Goal: Information Seeking & Learning: Learn about a topic

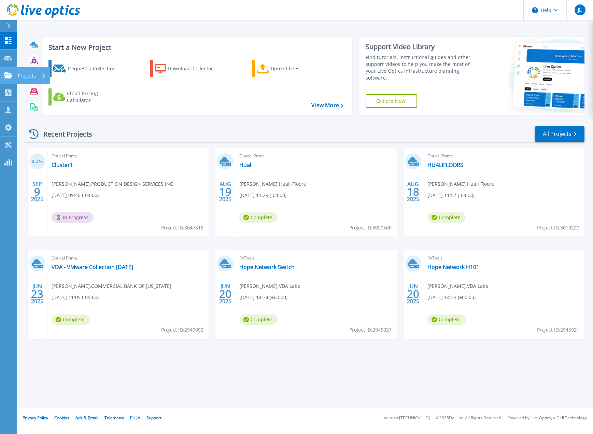
click at [10, 71] on link "Projects Projects" at bounding box center [8, 75] width 17 height 17
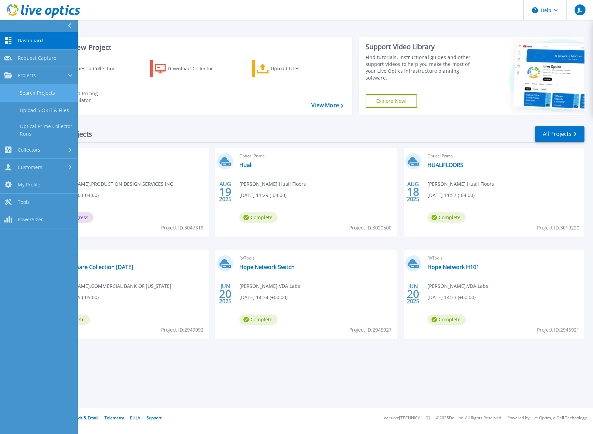
click at [34, 98] on link "Search Projects" at bounding box center [39, 92] width 78 height 17
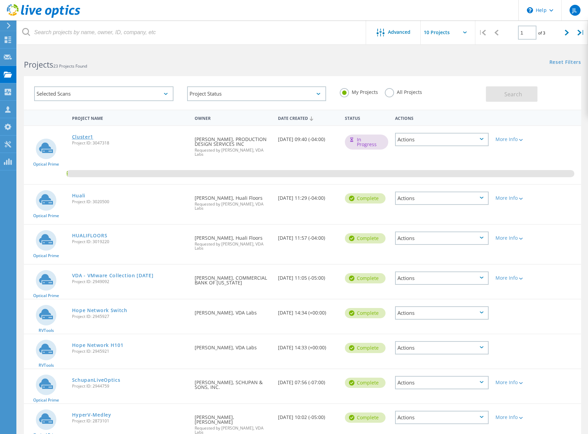
click at [88, 134] on link "Cluster1" at bounding box center [82, 136] width 21 height 5
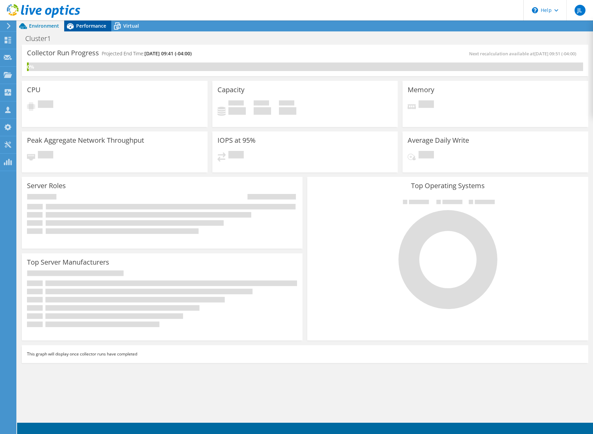
click at [101, 26] on span "Performance" at bounding box center [91, 26] width 30 height 6
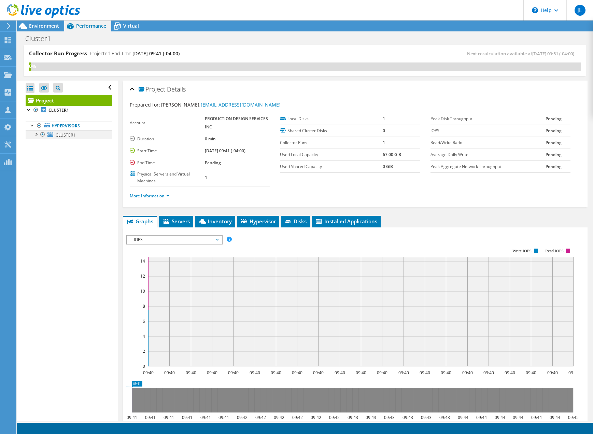
click at [37, 133] on div at bounding box center [35, 133] width 7 height 7
click at [38, 154] on div at bounding box center [39, 151] width 7 height 7
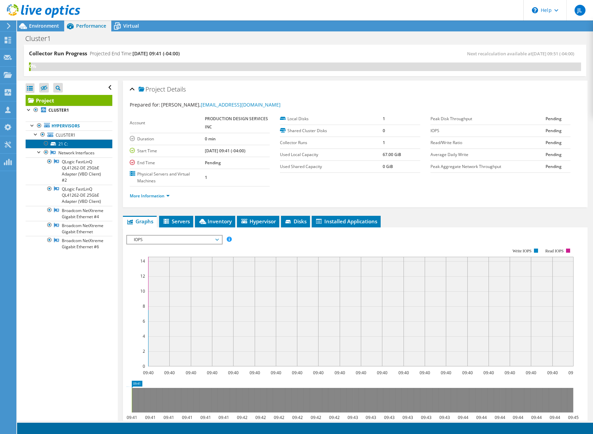
click at [66, 140] on link "21 C:" at bounding box center [69, 143] width 87 height 9
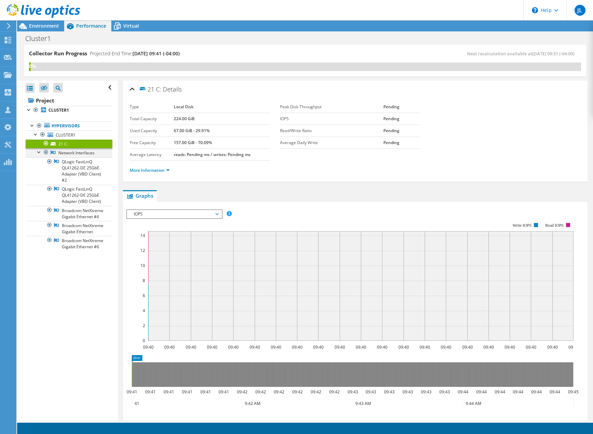
click at [37, 152] on div at bounding box center [39, 151] width 7 height 7
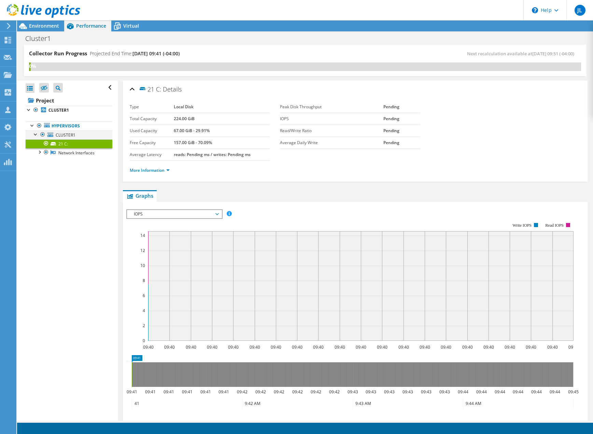
click at [36, 132] on div at bounding box center [35, 133] width 7 height 7
click at [36, 138] on link "CLUSTER1" at bounding box center [69, 134] width 87 height 9
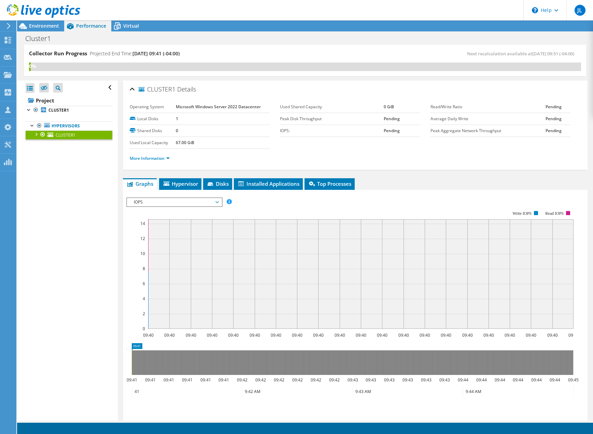
click at [38, 134] on div at bounding box center [35, 133] width 7 height 7
click at [220, 182] on span "Disks" at bounding box center [217, 183] width 22 height 7
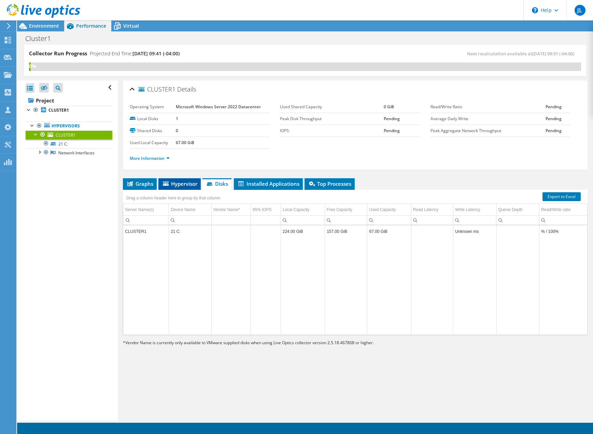
click at [191, 183] on span "Hypervisor" at bounding box center [179, 183] width 35 height 7
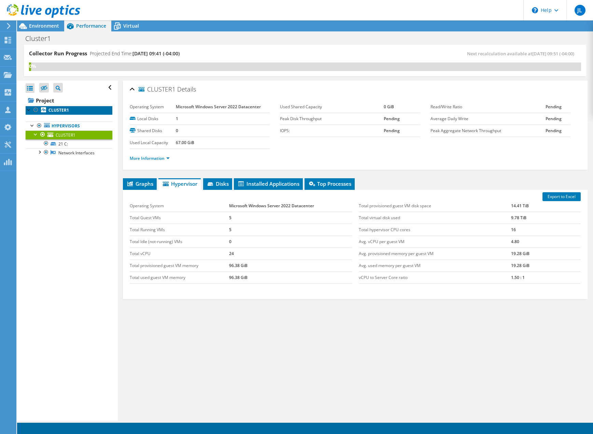
click at [60, 108] on b "CLUSTER1" at bounding box center [58, 110] width 20 height 6
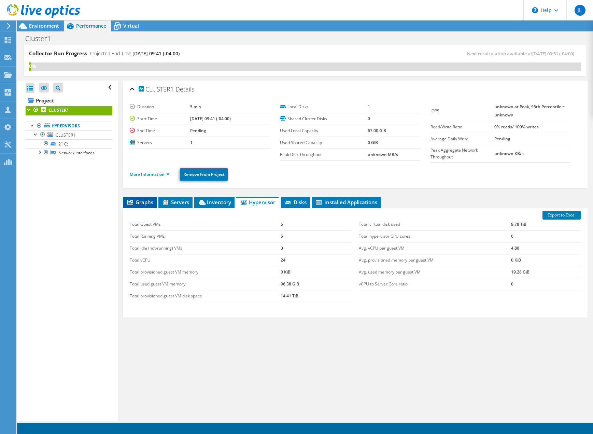
click at [147, 206] on li "Graphs" at bounding box center [140, 203] width 34 height 12
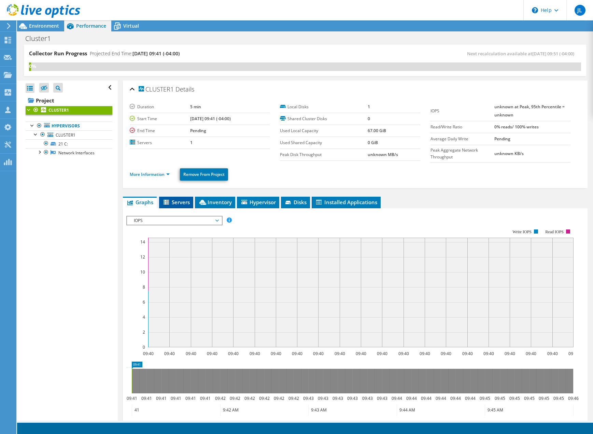
click at [182, 203] on span "Servers" at bounding box center [175, 202] width 27 height 7
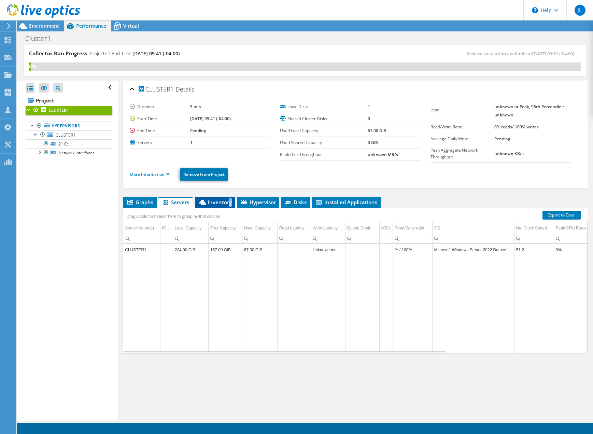
click at [232, 203] on li "Inventory" at bounding box center [215, 203] width 40 height 12
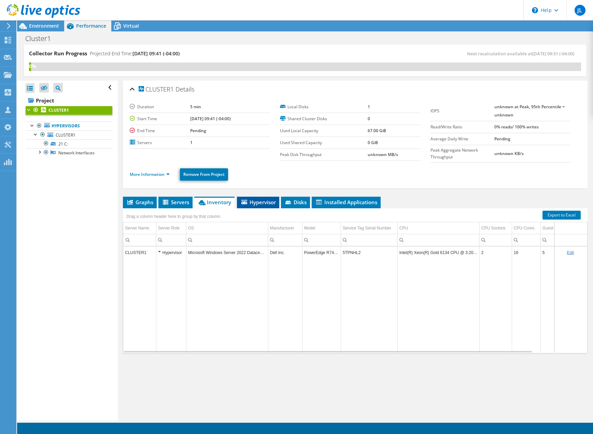
click at [253, 200] on span "Hypervisor" at bounding box center [257, 202] width 35 height 7
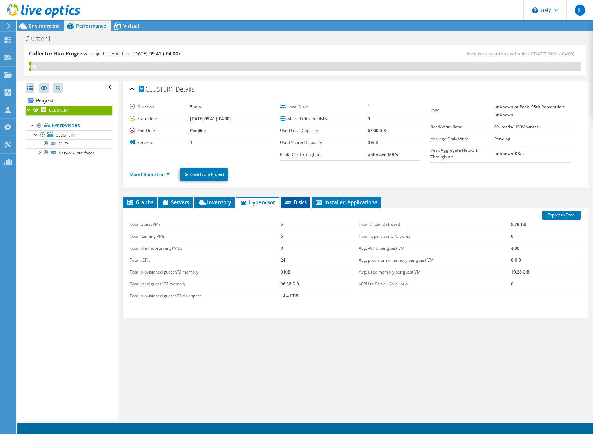
click at [296, 197] on li "Disks" at bounding box center [295, 203] width 29 height 12
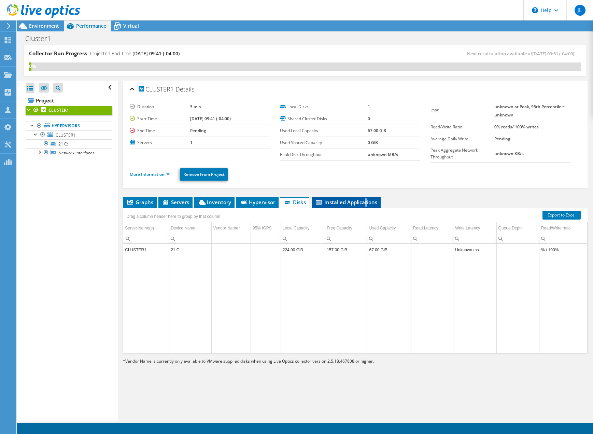
click at [368, 201] on span "Installed Applications" at bounding box center [346, 202] width 62 height 7
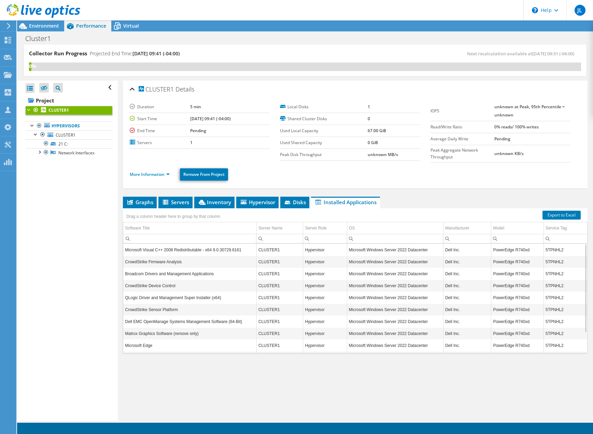
click at [147, 191] on div "CLUSTER1 Details Duration 5 min Start Time 09/09/2025, 09:41 (-04:00) End Time …" at bounding box center [355, 251] width 475 height 340
click at [136, 205] on span "Graphs" at bounding box center [139, 202] width 27 height 7
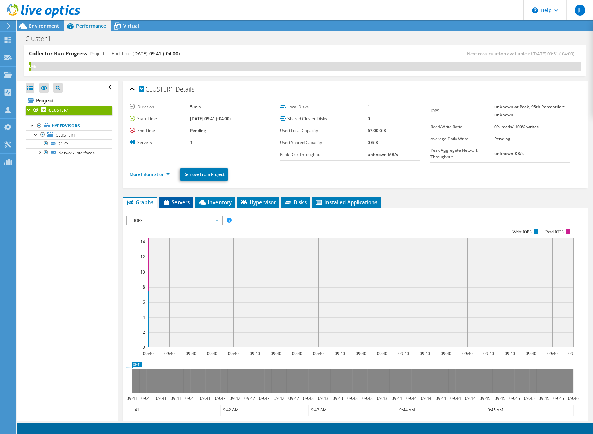
click at [175, 200] on span "Servers" at bounding box center [175, 202] width 27 height 7
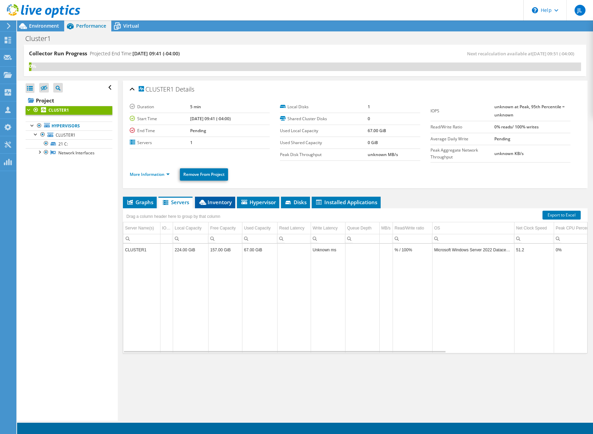
click at [221, 199] on span "Inventory" at bounding box center [214, 202] width 33 height 7
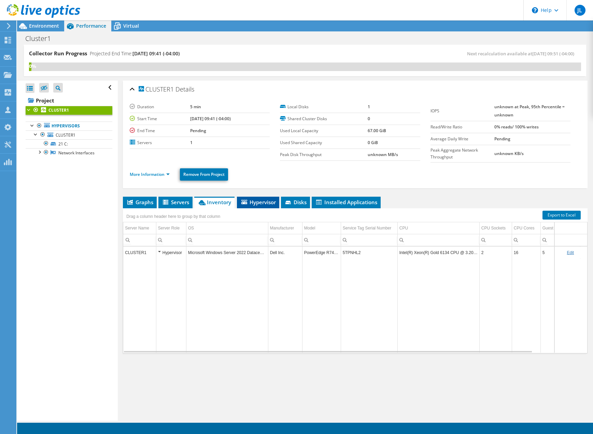
click at [249, 197] on li "Hypervisor" at bounding box center [258, 203] width 42 height 12
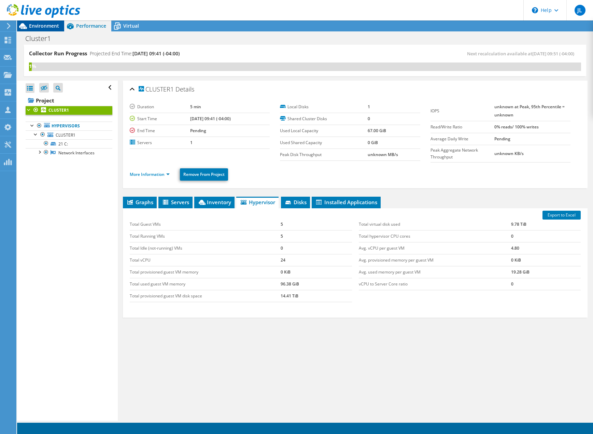
click at [48, 26] on span "Environment" at bounding box center [44, 26] width 30 height 6
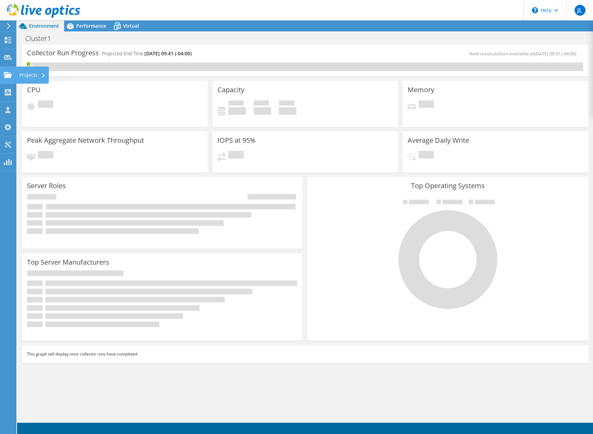
click at [17, 76] on div "Projects" at bounding box center [32, 75] width 33 height 17
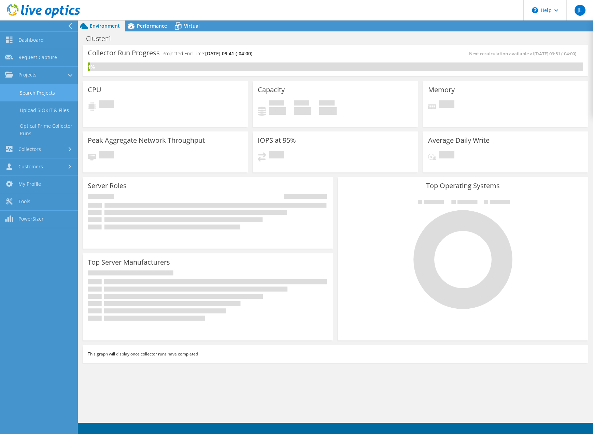
click at [48, 92] on link "Search Projects" at bounding box center [39, 92] width 78 height 17
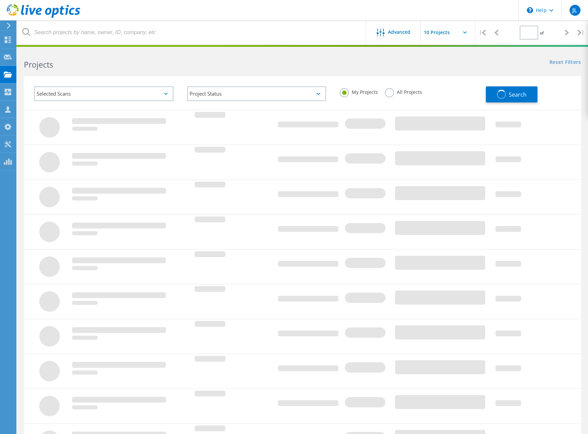
type input "1"
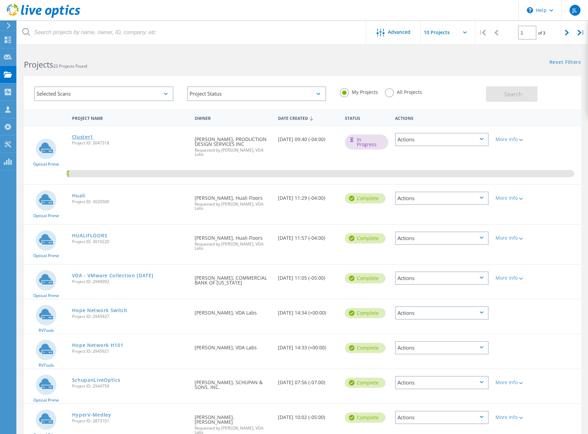
click at [85, 138] on link "Cluster1" at bounding box center [82, 136] width 21 height 5
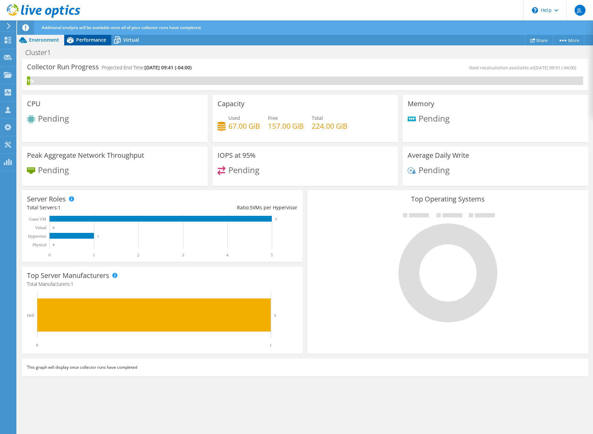
click at [93, 41] on span "Performance" at bounding box center [91, 40] width 30 height 6
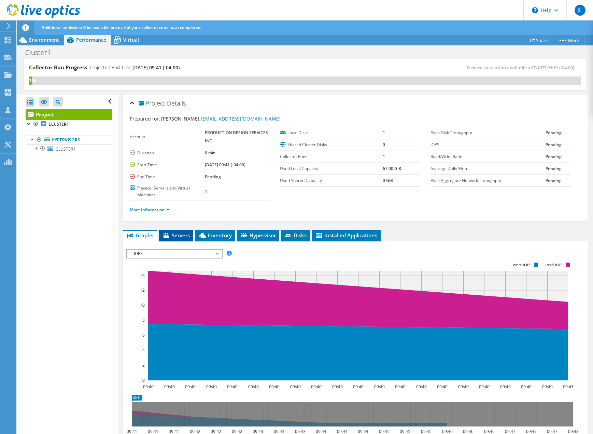
click at [178, 234] on span "Servers" at bounding box center [175, 235] width 27 height 7
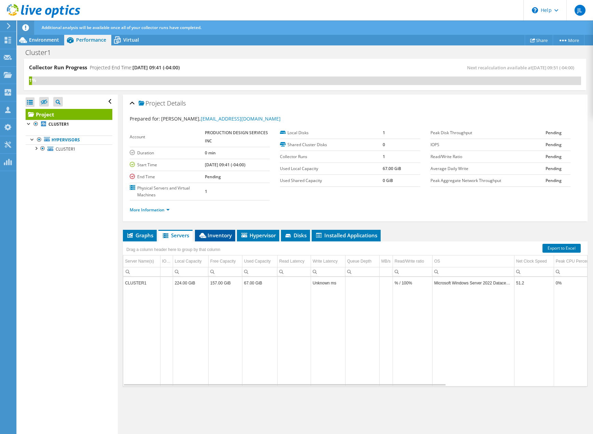
click at [222, 233] on span "Inventory" at bounding box center [214, 235] width 33 height 7
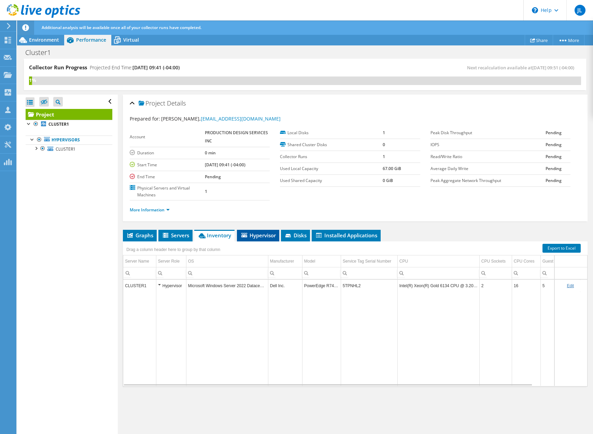
click at [251, 231] on li "Hypervisor" at bounding box center [258, 236] width 42 height 12
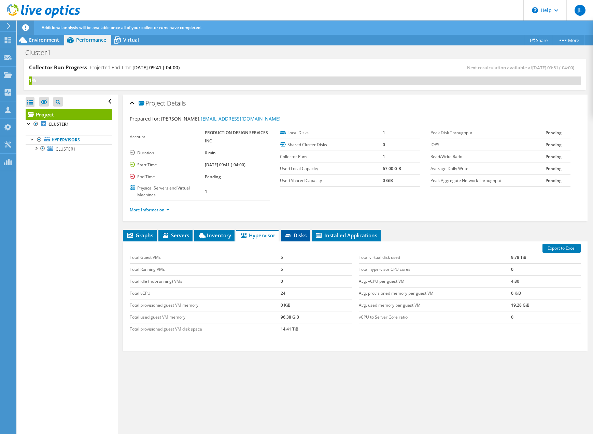
click at [297, 236] on span "Disks" at bounding box center [295, 235] width 22 height 7
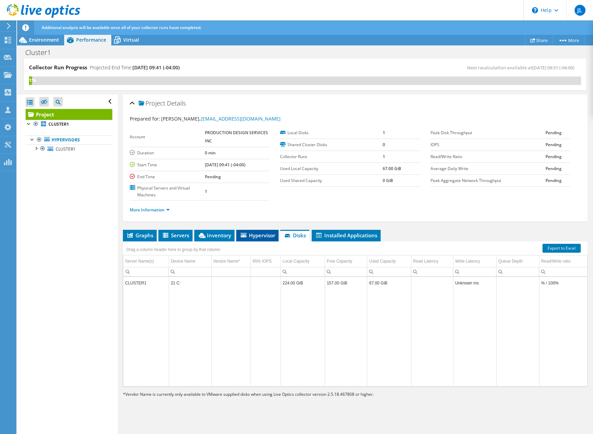
click at [256, 237] on span "Hypervisor" at bounding box center [257, 235] width 35 height 7
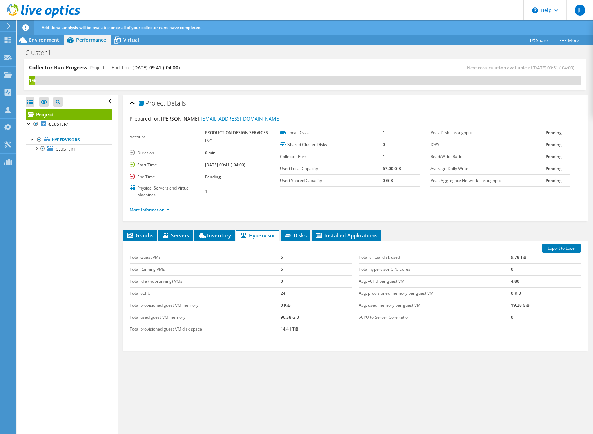
click at [209, 241] on div "Export to Excel Total Guest VMs 5 Total Running VMs 5 Total Idle (not-running) …" at bounding box center [355, 295] width 464 height 109
click at [211, 236] on span "Inventory" at bounding box center [214, 235] width 33 height 7
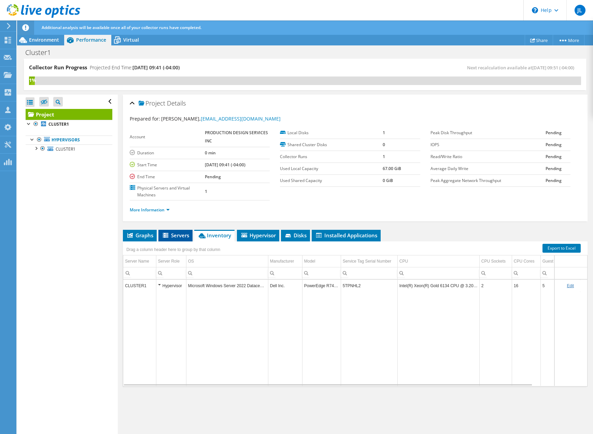
click at [177, 236] on span "Servers" at bounding box center [175, 235] width 27 height 7
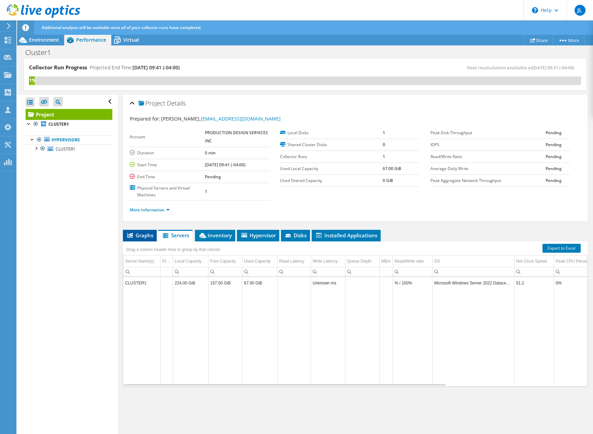
click at [146, 237] on span "Graphs" at bounding box center [139, 235] width 27 height 7
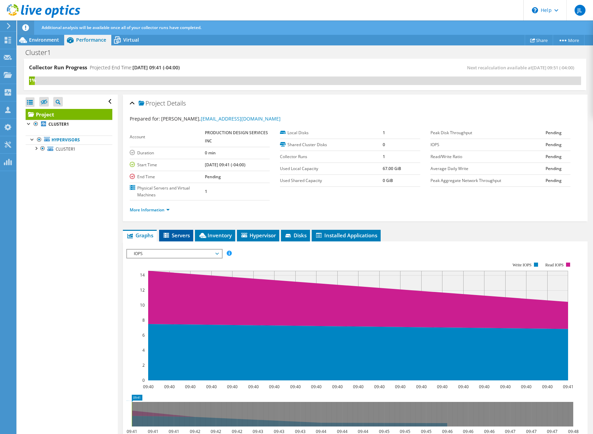
click at [171, 237] on span "Servers" at bounding box center [175, 235] width 27 height 7
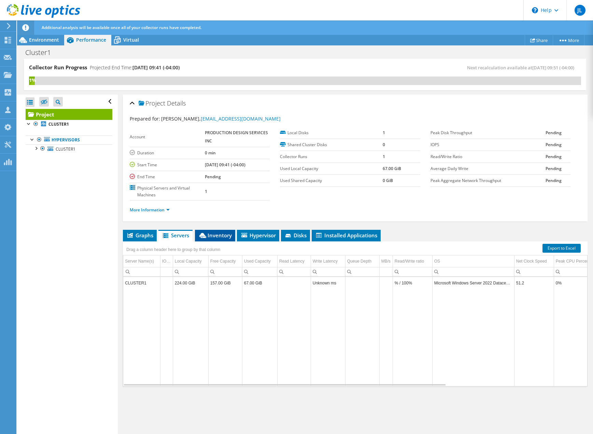
click at [217, 232] on span "Inventory" at bounding box center [214, 235] width 33 height 7
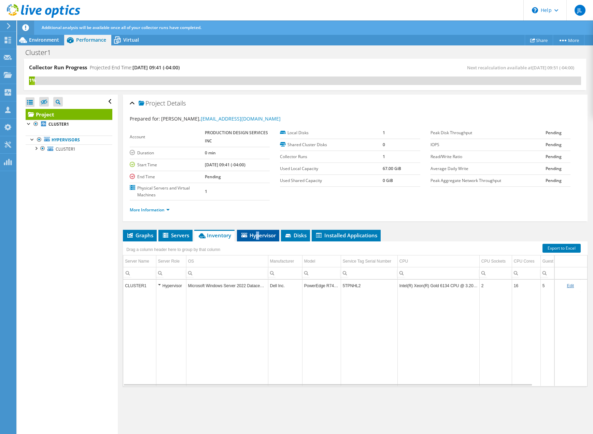
click at [259, 235] on span "Hypervisor" at bounding box center [257, 235] width 35 height 7
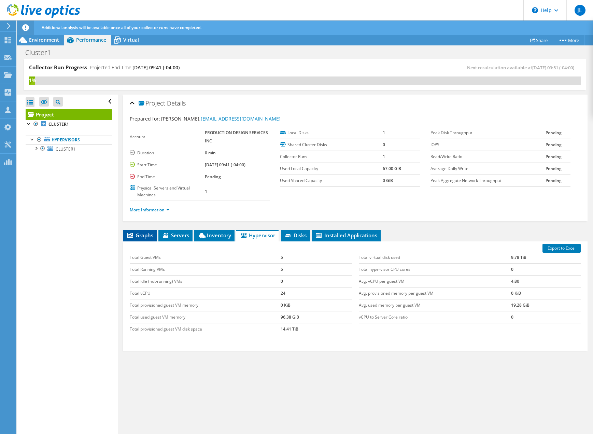
click at [140, 231] on li "Graphs" at bounding box center [140, 236] width 34 height 12
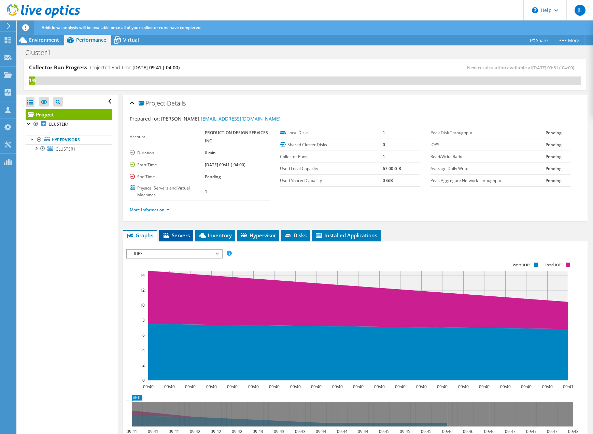
click at [189, 241] on li "Servers" at bounding box center [176, 236] width 34 height 12
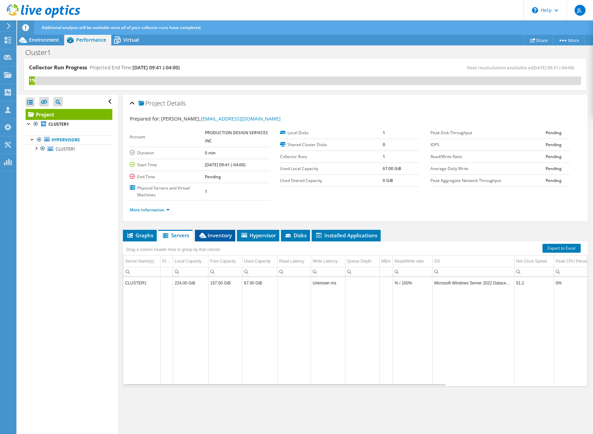
click at [216, 235] on span "Inventory" at bounding box center [214, 235] width 33 height 7
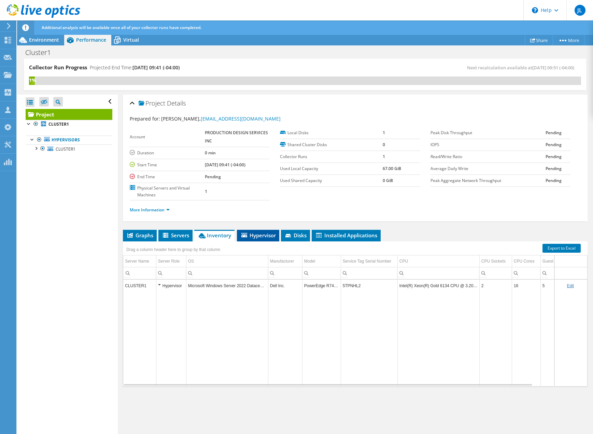
click at [245, 238] on span "Hypervisor" at bounding box center [257, 235] width 35 height 7
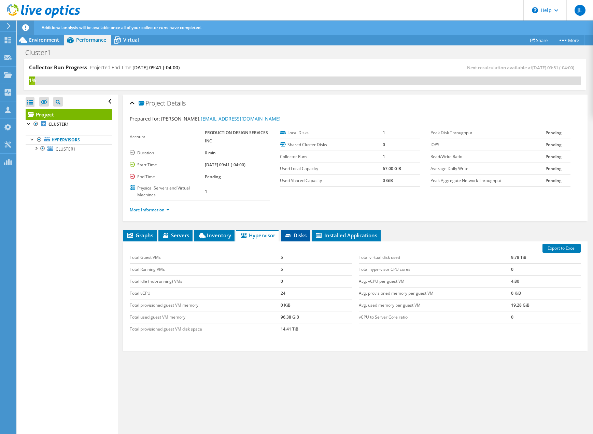
click at [291, 231] on li "Disks" at bounding box center [295, 236] width 29 height 12
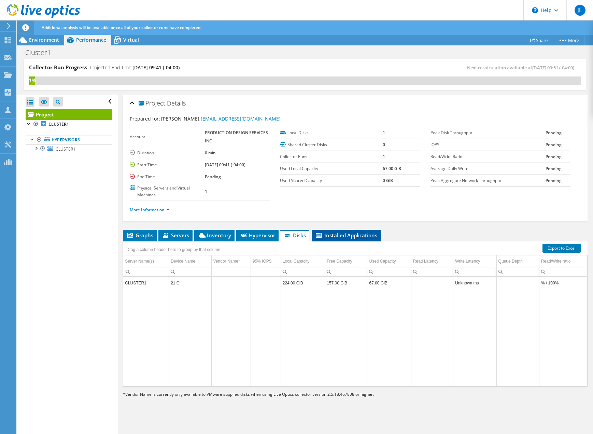
click at [330, 230] on li "Installed Applications" at bounding box center [346, 236] width 69 height 12
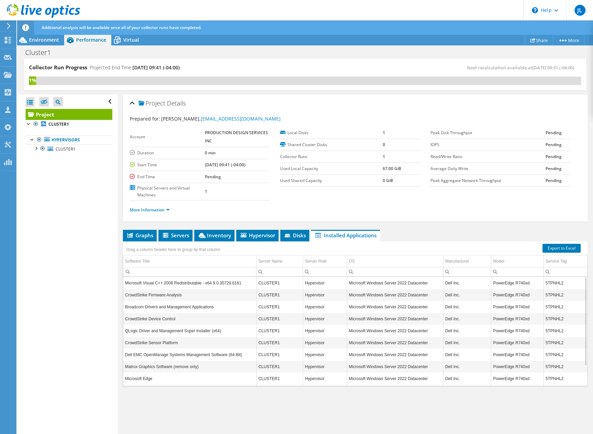
click at [68, 175] on div "Open All Close All Hide Excluded Nodes Project Tree Filter" at bounding box center [67, 265] width 100 height 340
click at [9, 78] on div at bounding box center [8, 76] width 8 height 8
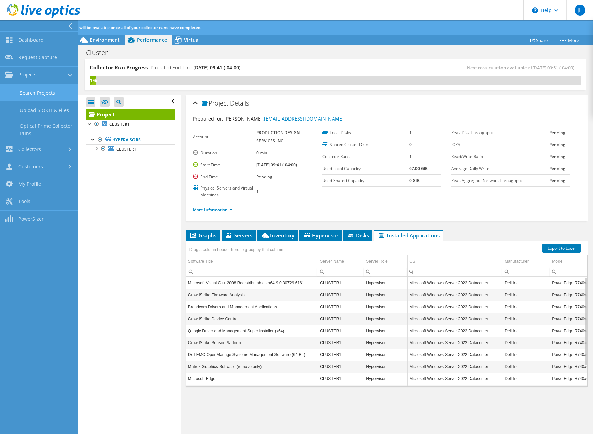
click at [23, 88] on link "Search Projects" at bounding box center [39, 92] width 78 height 17
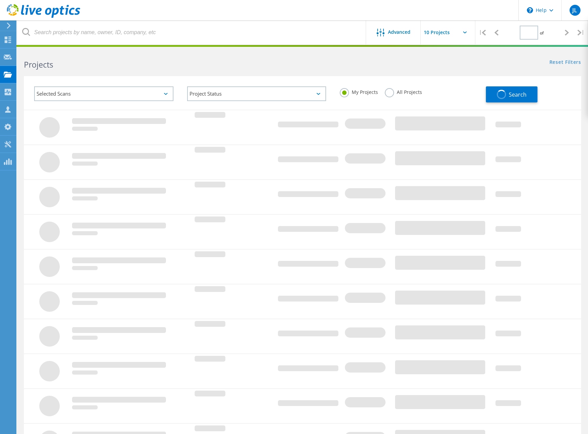
type input "1"
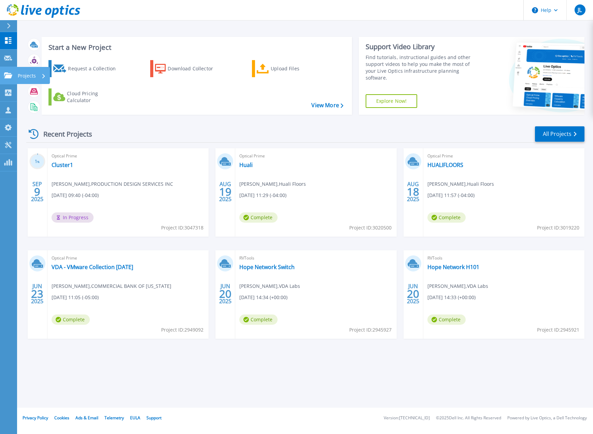
click at [6, 78] on icon at bounding box center [8, 75] width 8 height 6
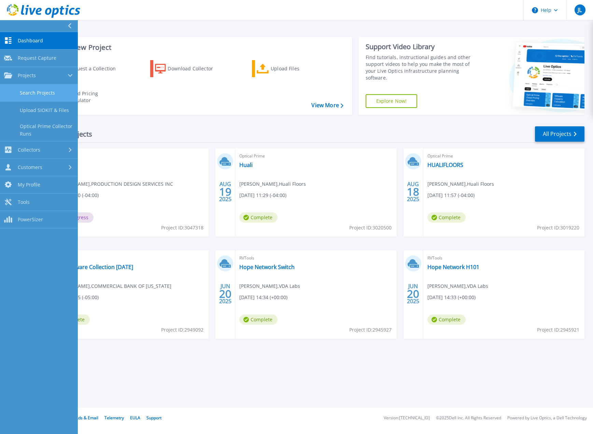
click at [18, 98] on link "Search Projects" at bounding box center [39, 92] width 78 height 17
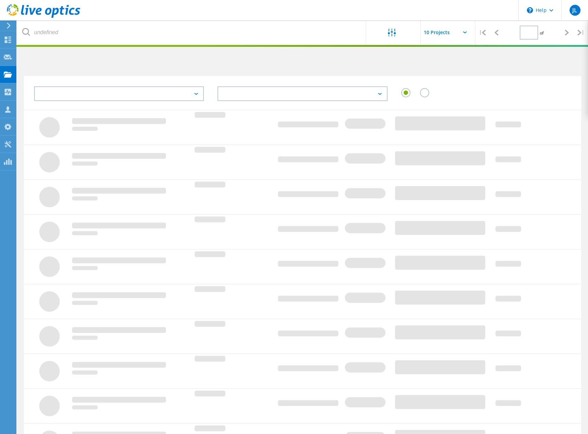
type input "1"
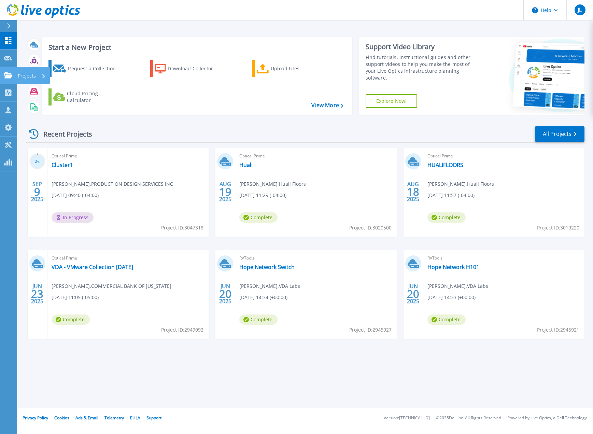
click at [18, 73] on p "Projects" at bounding box center [27, 76] width 18 height 18
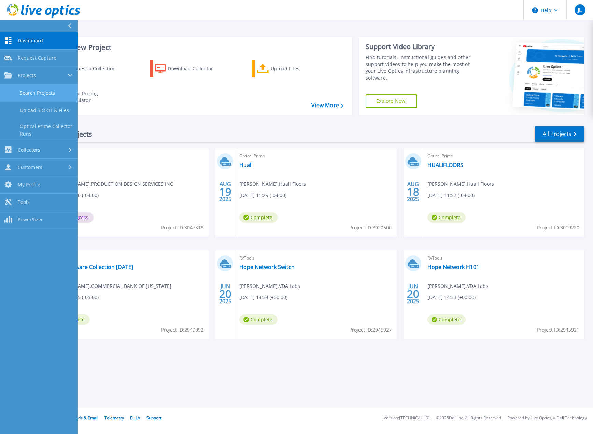
click at [40, 90] on link "Search Projects" at bounding box center [39, 92] width 78 height 17
